Goal: Browse casually

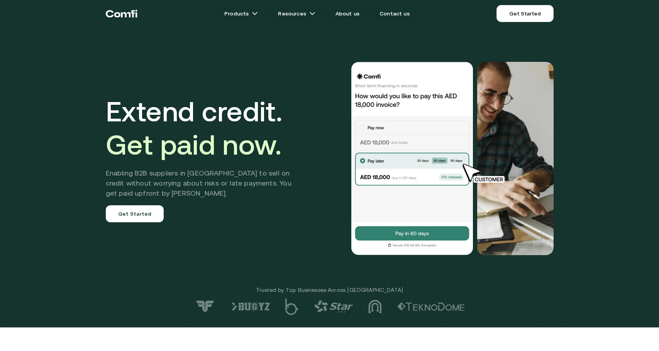
click at [214, 173] on h2 "Enabling B2B suppliers in [GEOGRAPHIC_DATA] to sell on credit without worrying …" at bounding box center [204, 183] width 197 height 30
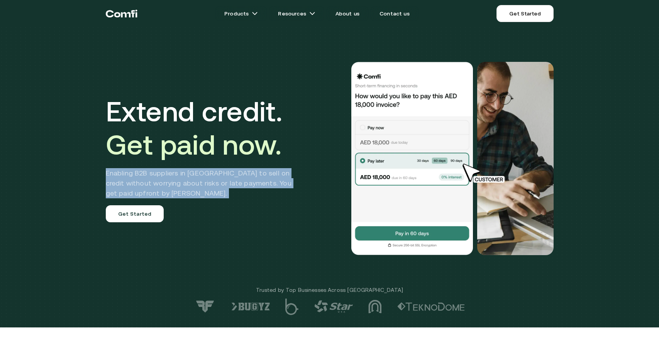
click at [213, 183] on h2 "Enabling B2B suppliers in [GEOGRAPHIC_DATA] to sell on credit without worrying …" at bounding box center [204, 183] width 197 height 30
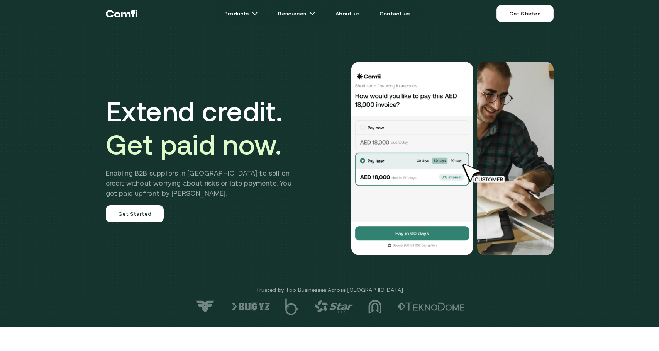
click at [213, 183] on h2 "Enabling B2B suppliers in [GEOGRAPHIC_DATA] to sell on credit without worrying …" at bounding box center [204, 183] width 197 height 30
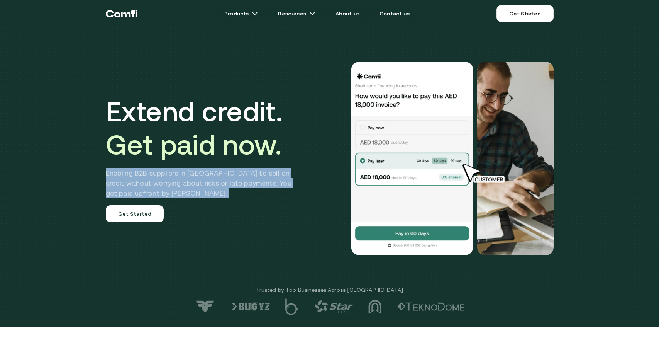
click at [220, 183] on h2 "Enabling B2B suppliers in [GEOGRAPHIC_DATA] to sell on credit without worrying …" at bounding box center [204, 183] width 197 height 30
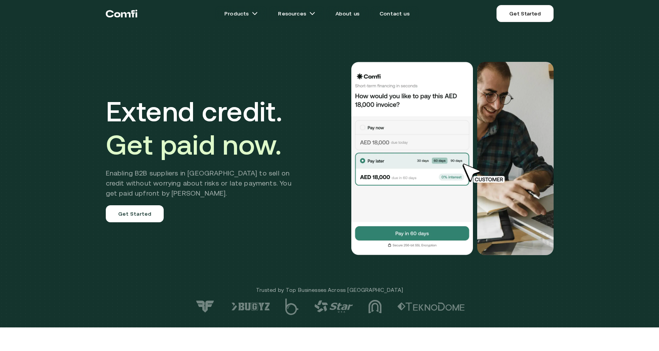
click at [220, 183] on h2 "Enabling B2B suppliers in [GEOGRAPHIC_DATA] to sell on credit without worrying …" at bounding box center [204, 183] width 197 height 30
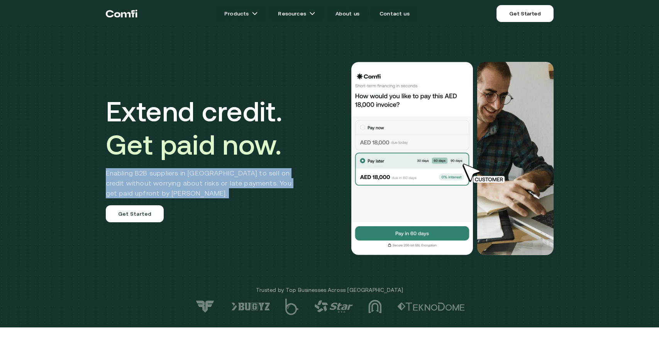
click at [237, 183] on h2 "Enabling B2B suppliers in [GEOGRAPHIC_DATA] to sell on credit without worrying …" at bounding box center [204, 183] width 197 height 30
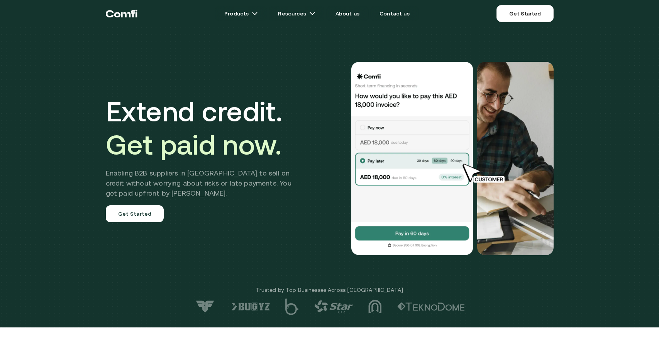
click at [237, 183] on h2 "Enabling B2B suppliers in [GEOGRAPHIC_DATA] to sell on credit without worrying …" at bounding box center [204, 183] width 197 height 30
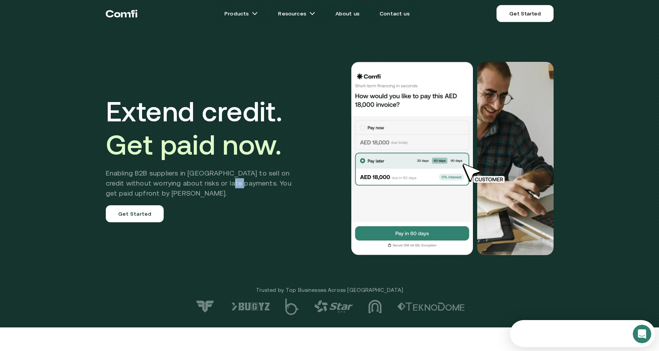
click at [237, 183] on h2 "Enabling B2B suppliers in [GEOGRAPHIC_DATA] to sell on credit without worrying …" at bounding box center [204, 183] width 197 height 30
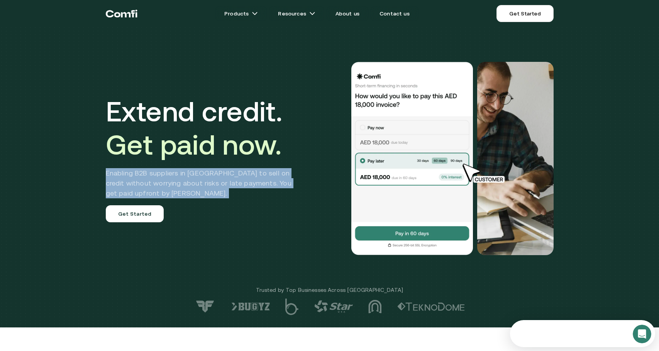
click at [222, 184] on h2 "Enabling B2B suppliers in [GEOGRAPHIC_DATA] to sell on credit without worrying …" at bounding box center [204, 183] width 197 height 30
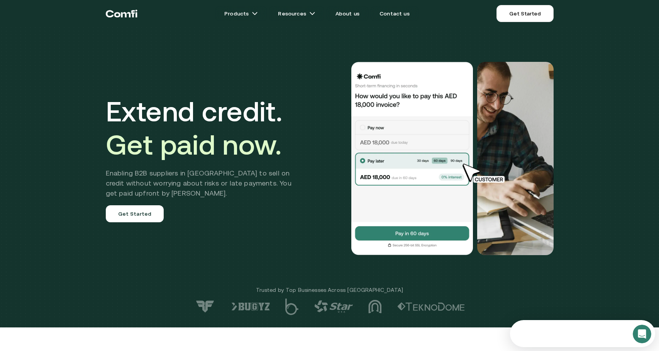
click at [222, 184] on h2 "Enabling B2B suppliers in [GEOGRAPHIC_DATA] to sell on credit without worrying …" at bounding box center [204, 183] width 197 height 30
